Goal: Navigation & Orientation: Go to known website

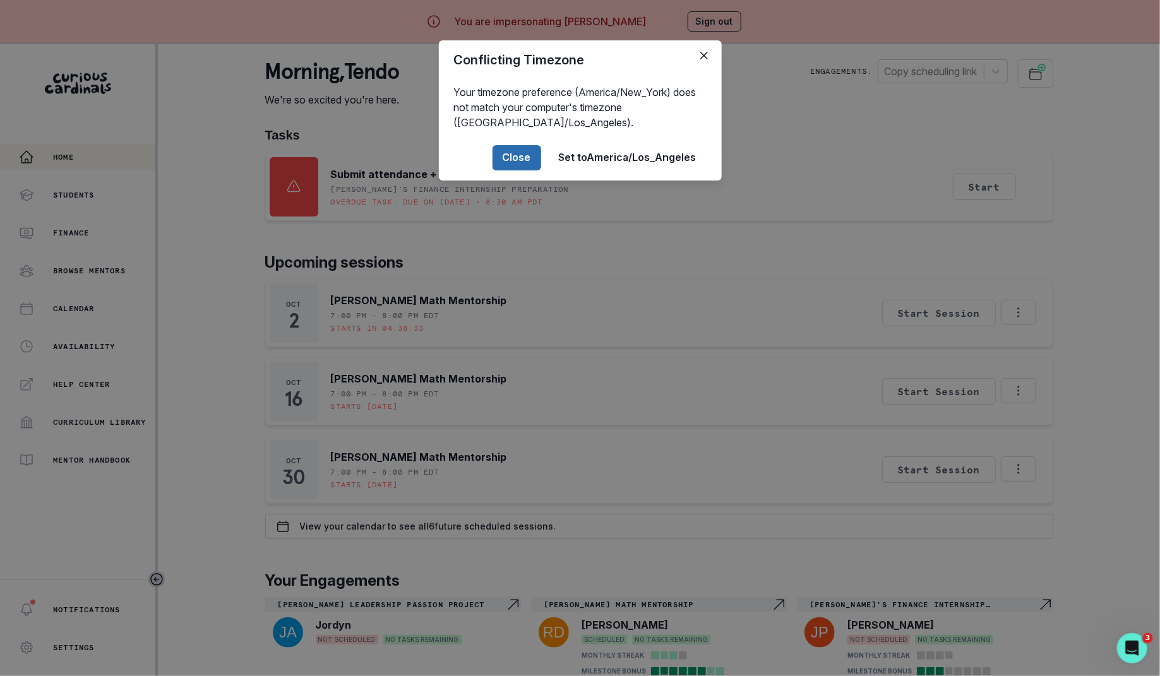
click at [526, 164] on button "Close" at bounding box center [516, 157] width 49 height 25
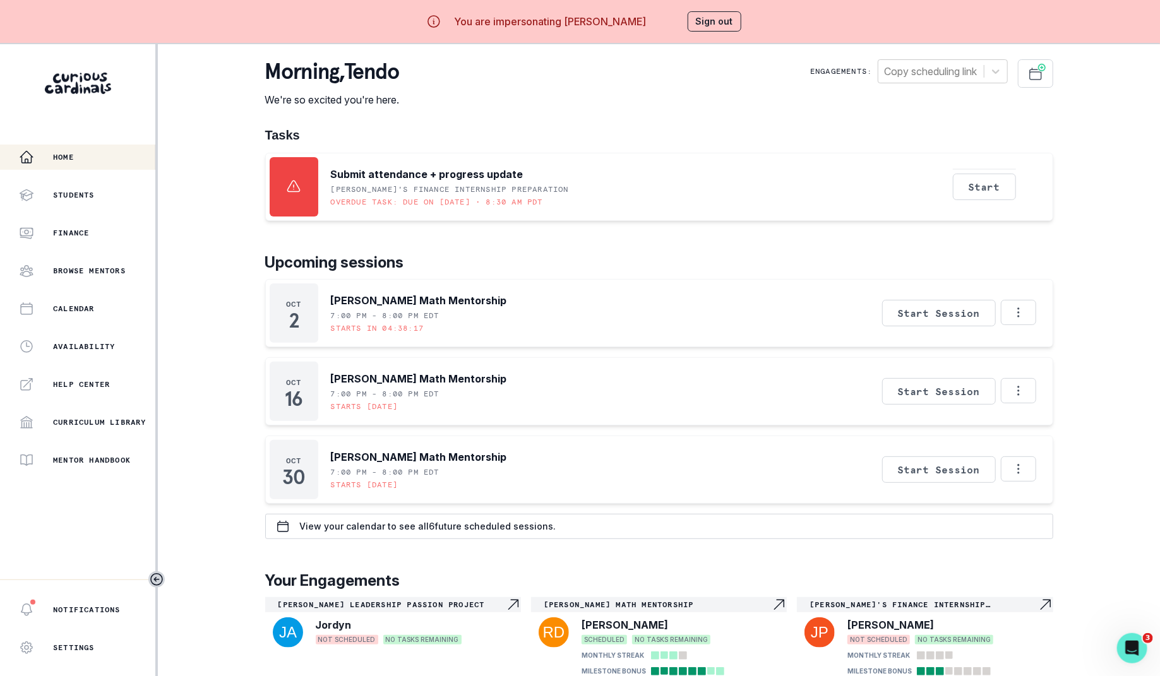
click at [710, 18] on button "Sign out" at bounding box center [714, 21] width 54 height 20
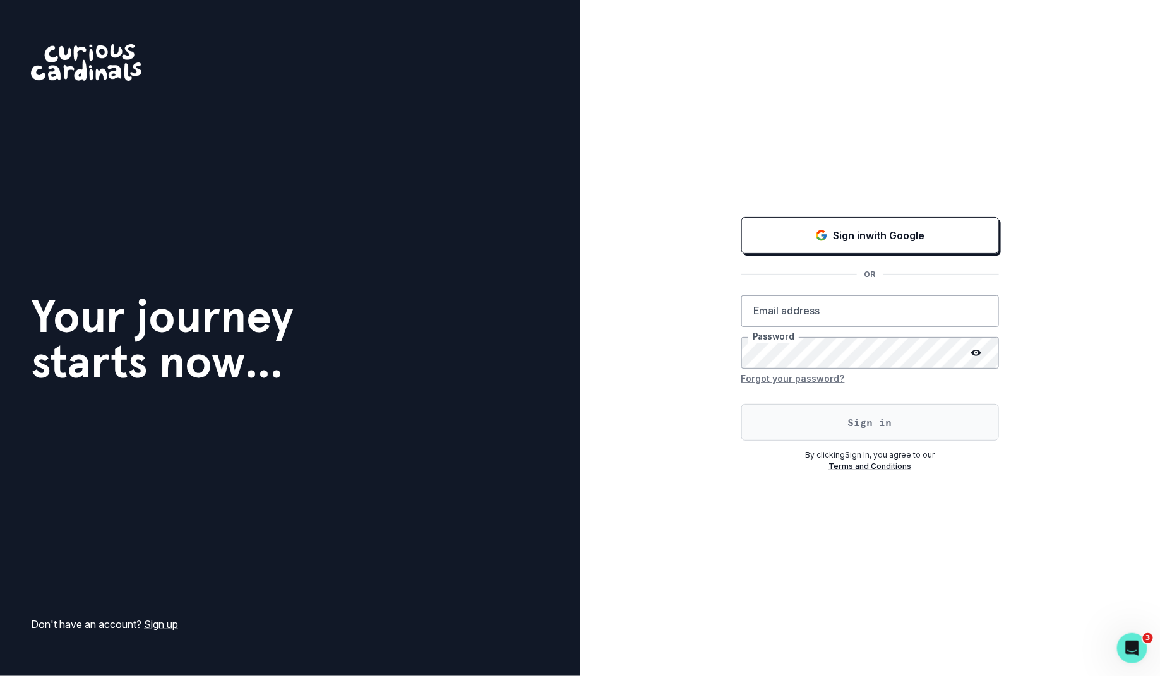
click at [780, 427] on button "Sign in" at bounding box center [870, 422] width 258 height 37
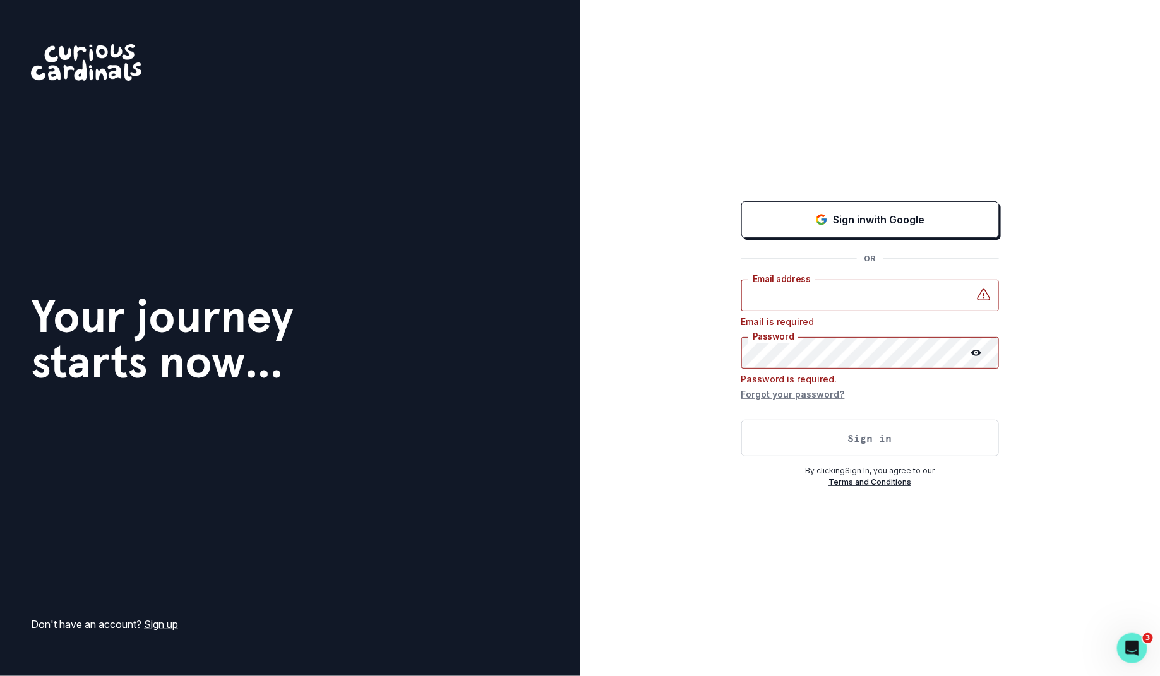
type input "[PERSON_NAME][EMAIL_ADDRESS][DOMAIN_NAME]"
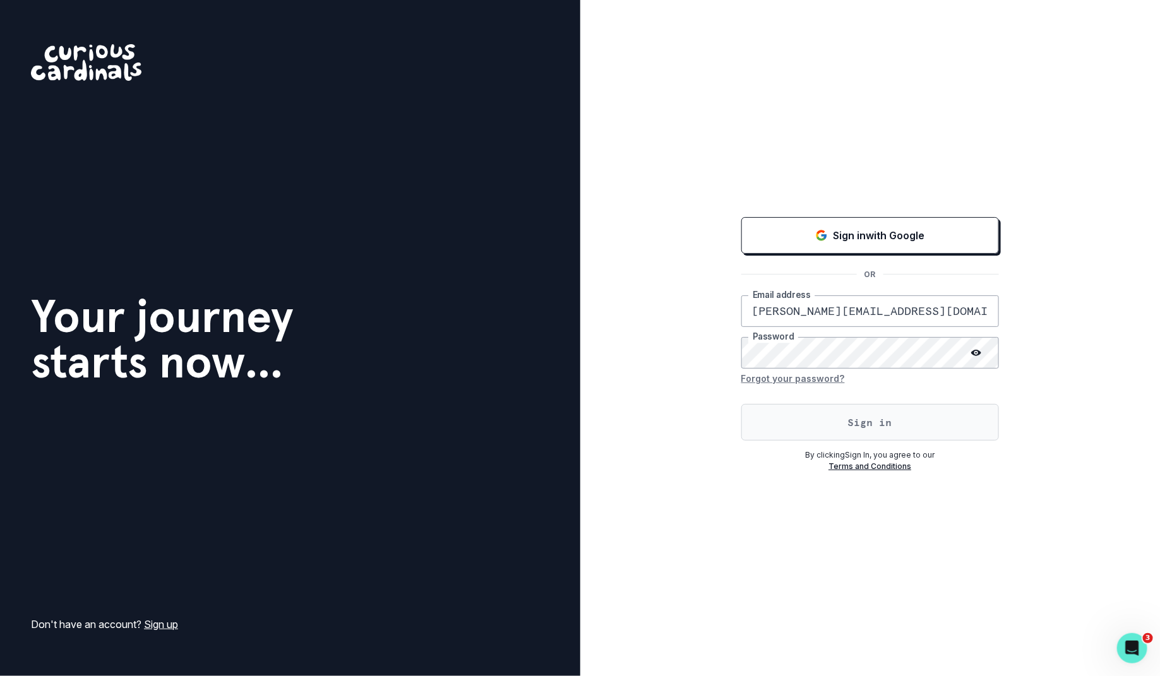
click at [780, 427] on button "Sign in" at bounding box center [870, 422] width 258 height 37
